Goal: Find specific page/section: Find specific page/section

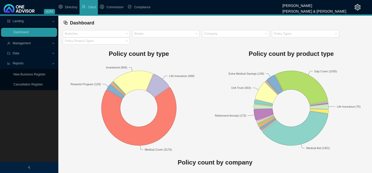
drag, startPoint x: 330, startPoint y: 157, endPoint x: 305, endPoint y: 150, distance: 25.3
click at [330, 158] on h1 "Policy count by company" at bounding box center [215, 163] width 304 height 10
click at [21, 45] on span "Management" at bounding box center [22, 44] width 18 height 4
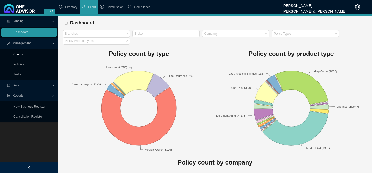
click at [17, 55] on link "Clients" at bounding box center [18, 55] width 10 height 4
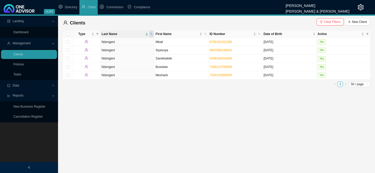
click at [151, 34] on icon "search" at bounding box center [151, 34] width 3 height 3
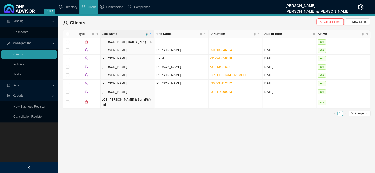
click at [15, 154] on div "Landing Dashboard Management Clients Policies Tasks Data Reports New Business R…" at bounding box center [29, 102] width 58 height 173
click at [222, 76] on link "[CREDIT_CARD_NUMBER]" at bounding box center [229, 76] width 39 height 4
click at [351, 136] on main "Landing Dashboard Management Clients Policies Tasks Data Reports New Business R…" at bounding box center [187, 95] width 375 height 158
click at [214, 75] on link "[CREDIT_CARD_NUMBER]" at bounding box center [229, 76] width 39 height 4
click at [7, 145] on div "Landing Dashboard Management Clients Policies Tasks Data Reports New Business R…" at bounding box center [29, 102] width 58 height 173
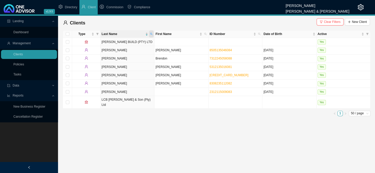
click at [151, 35] on icon "search" at bounding box center [151, 34] width 3 height 3
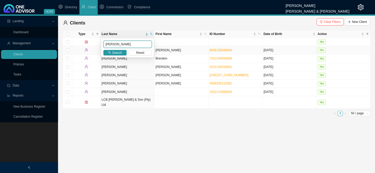
drag, startPoint x: 133, startPoint y: 46, endPoint x: 99, endPoint y: 47, distance: 34.3
click at [99, 47] on body "v1.9.5 [PERSON_NAME] & [PERSON_NAME] Directory Client Commission Compliance Lan…" at bounding box center [187, 86] width 375 height 173
type input "[PERSON_NAME]"
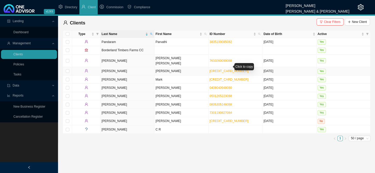
click at [214, 69] on link "[CREDIT_CARD_NUMBER]" at bounding box center [229, 71] width 39 height 4
